Goal: Task Accomplishment & Management: Manage account settings

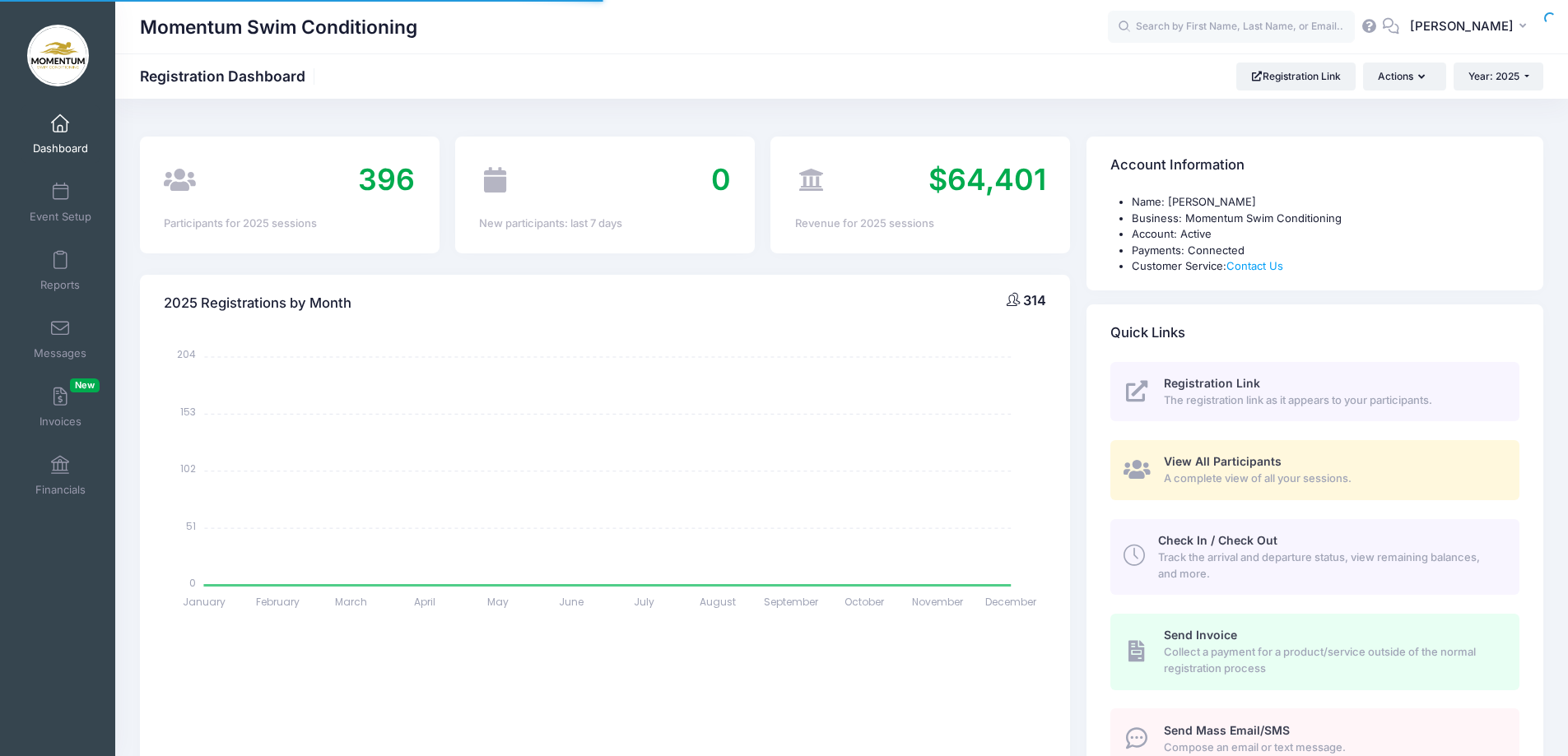
select select
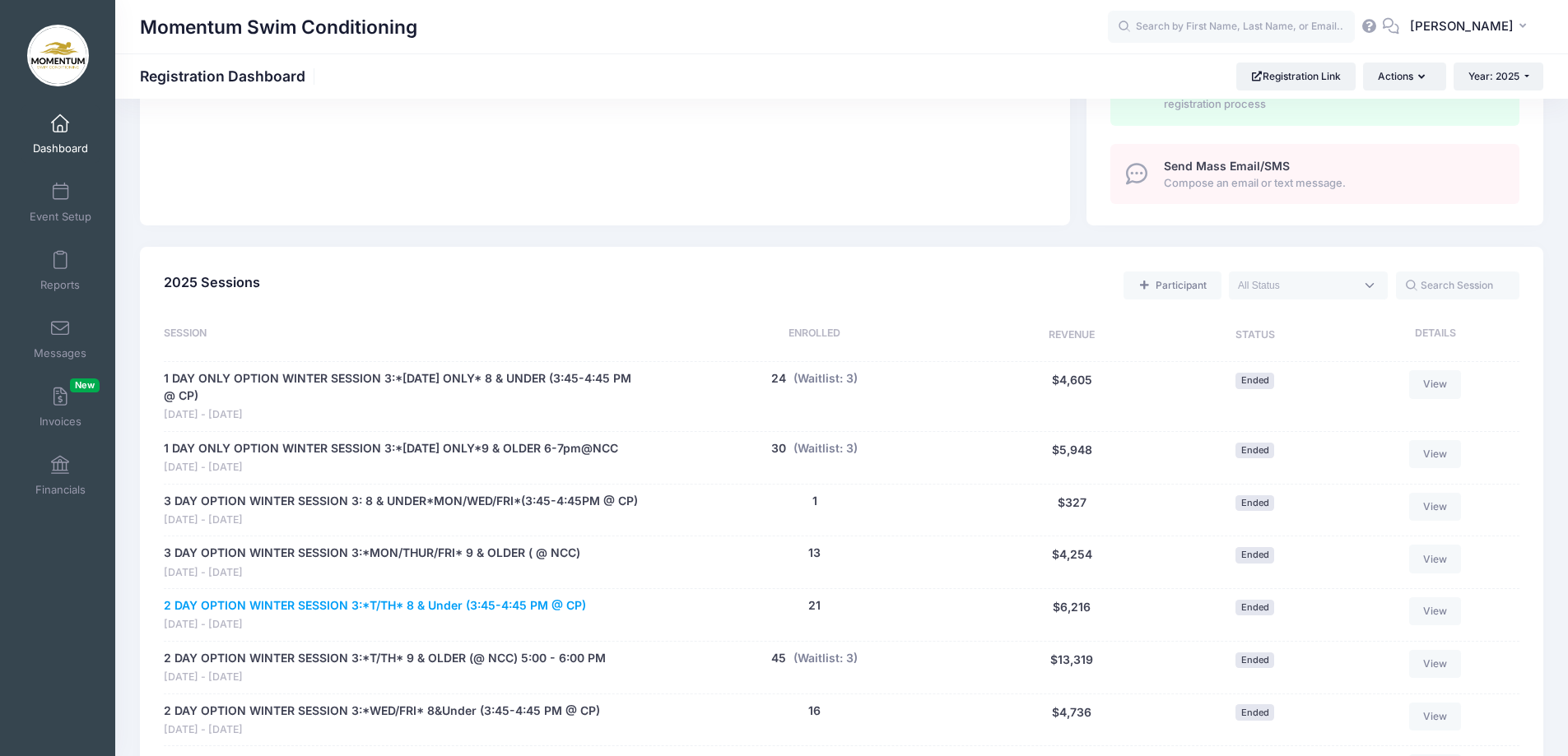
scroll to position [536, 0]
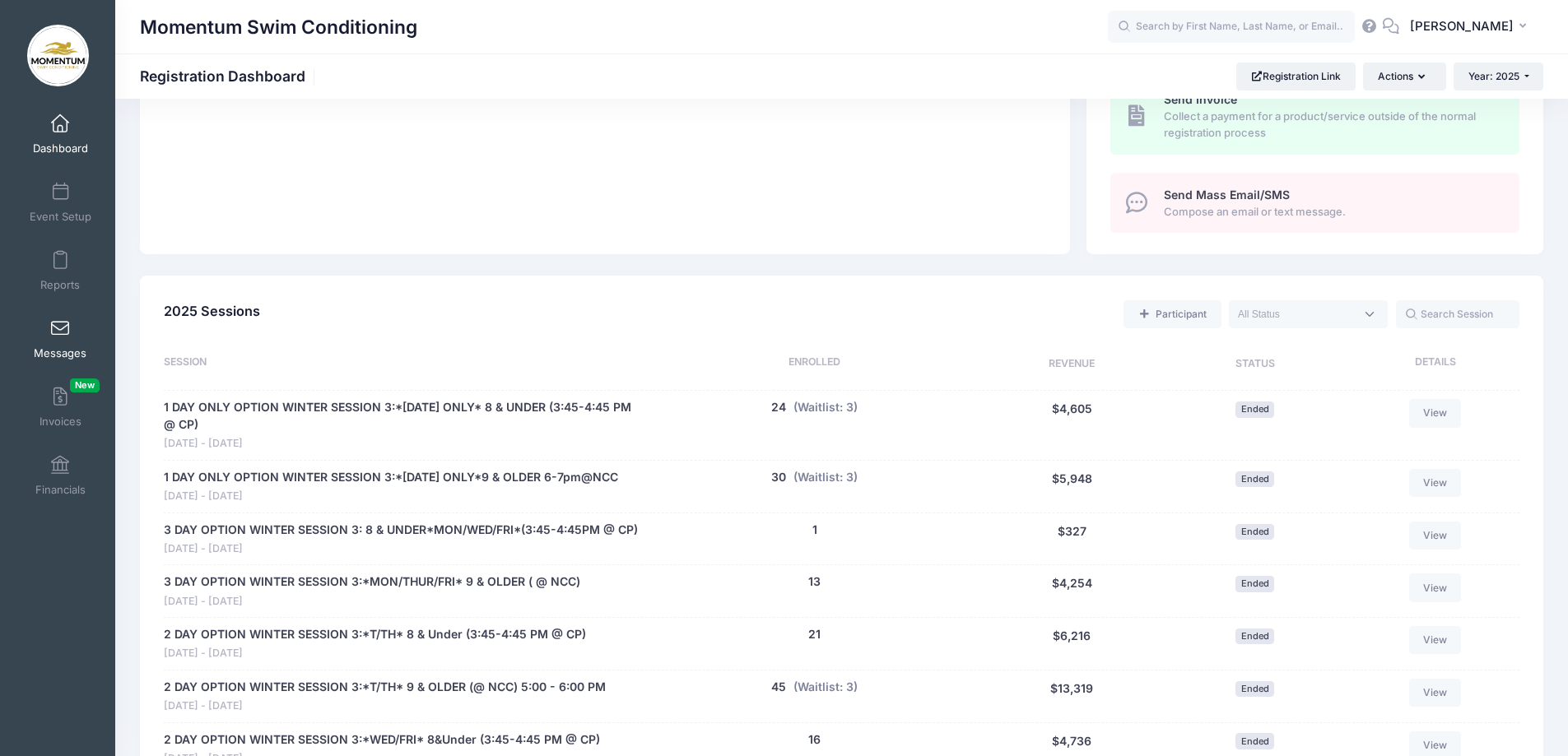
click at [70, 334] on link "Messages" at bounding box center [60, 339] width 78 height 57
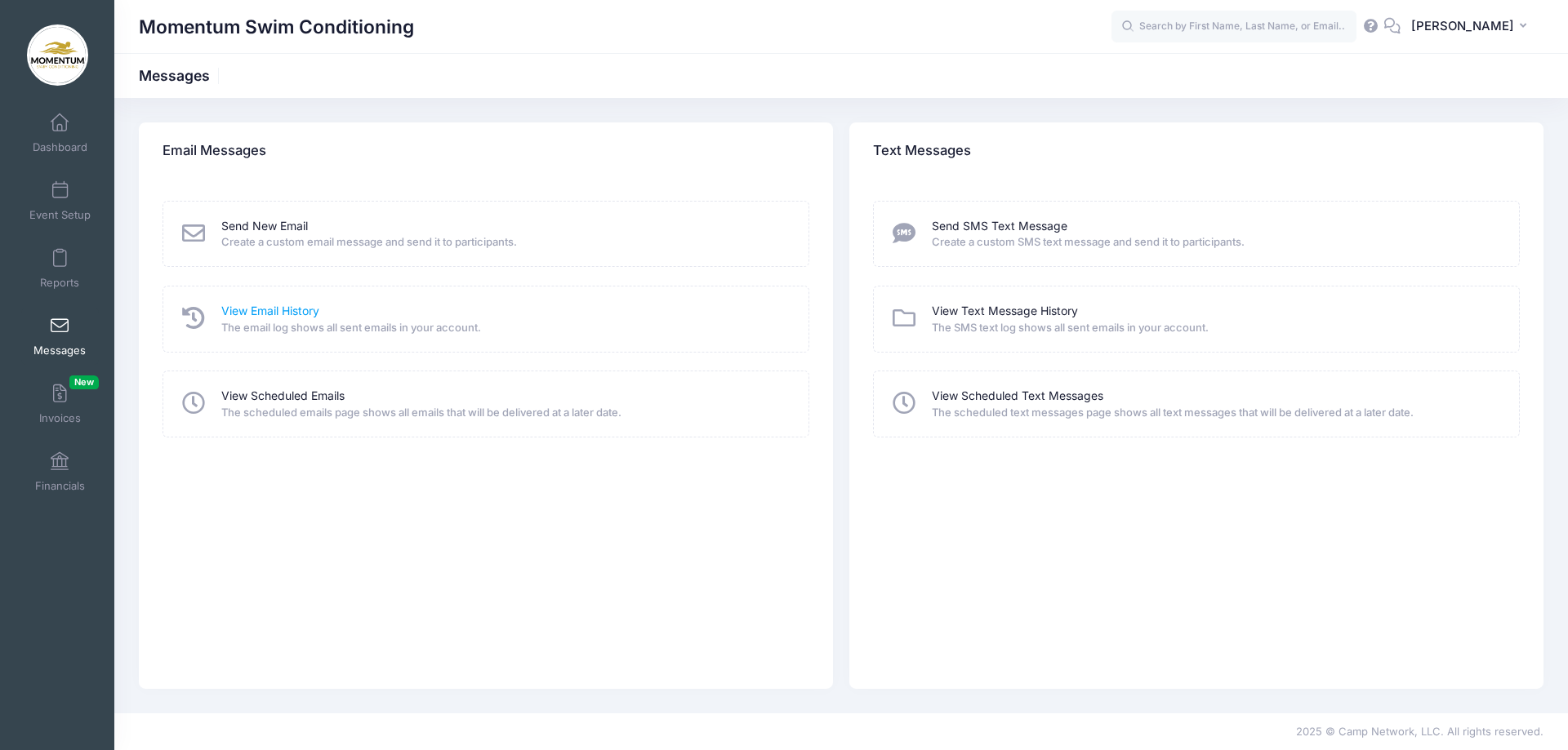
click at [247, 308] on link "View Email History" at bounding box center [270, 311] width 98 height 17
